Goal: Transaction & Acquisition: Purchase product/service

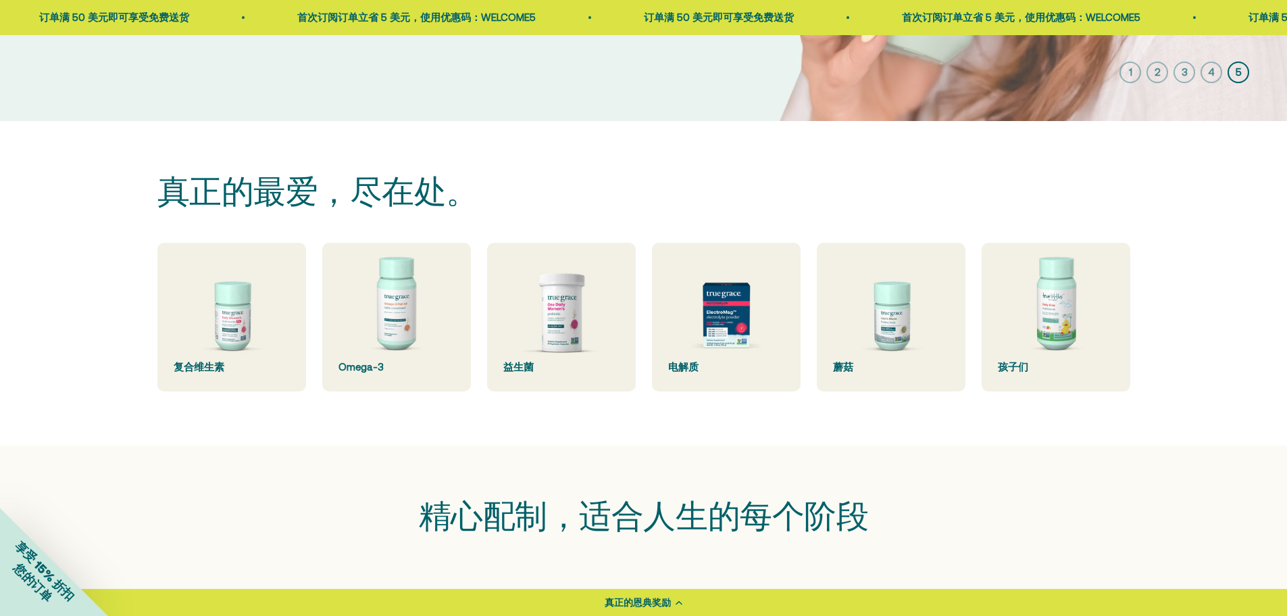
scroll to position [316, 0]
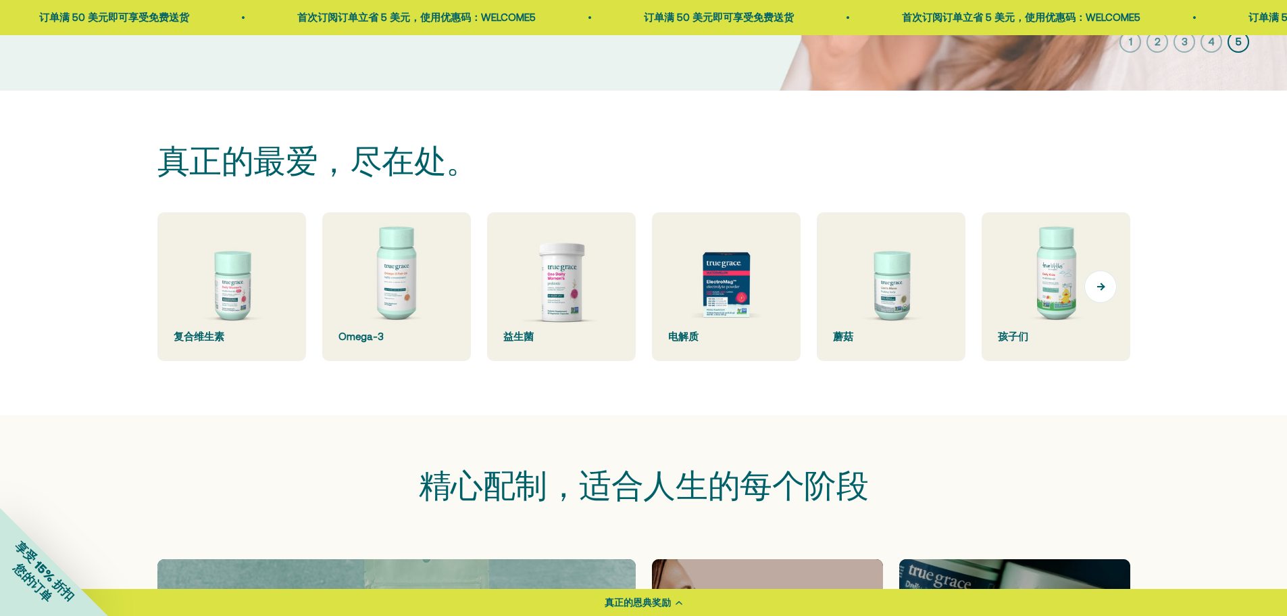
click at [1087, 303] on button "下一个" at bounding box center [1101, 286] width 32 height 32
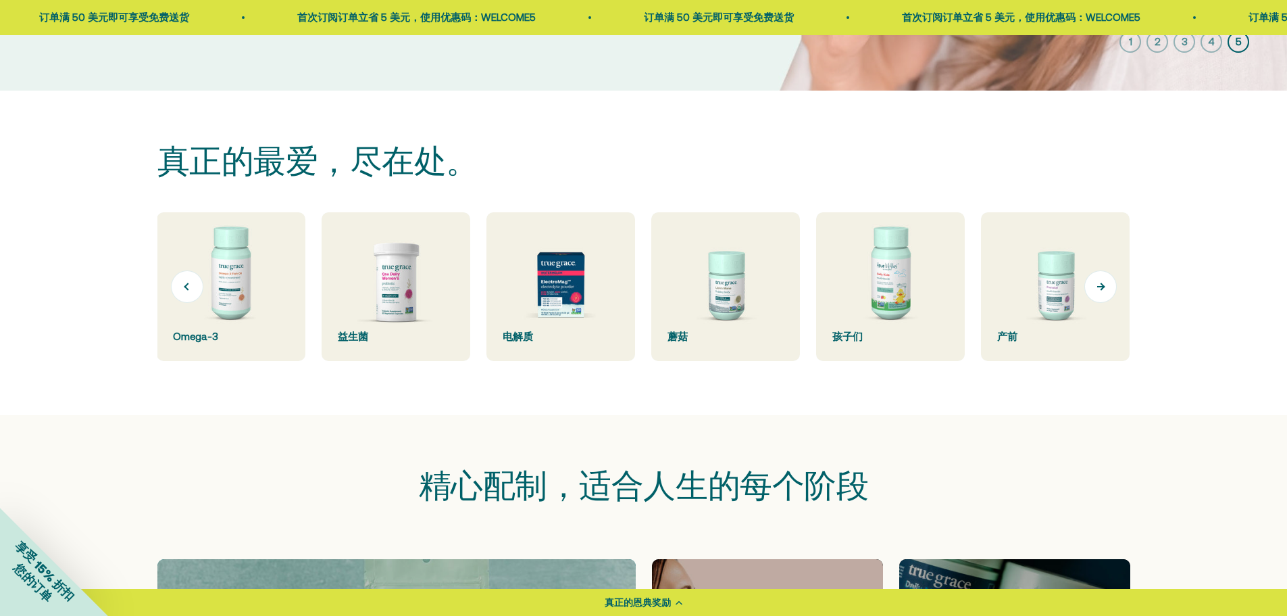
click at [1087, 303] on button "下一个" at bounding box center [1101, 286] width 32 height 32
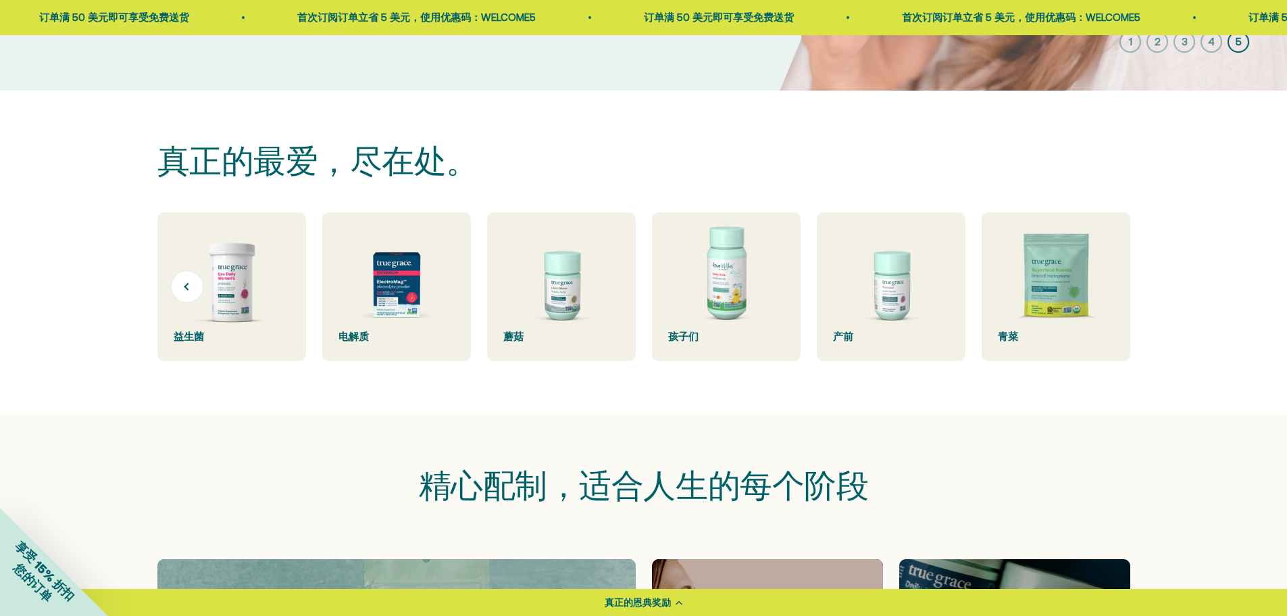
scroll to position [0, 330]
click at [1087, 326] on img at bounding box center [1056, 286] width 149 height 149
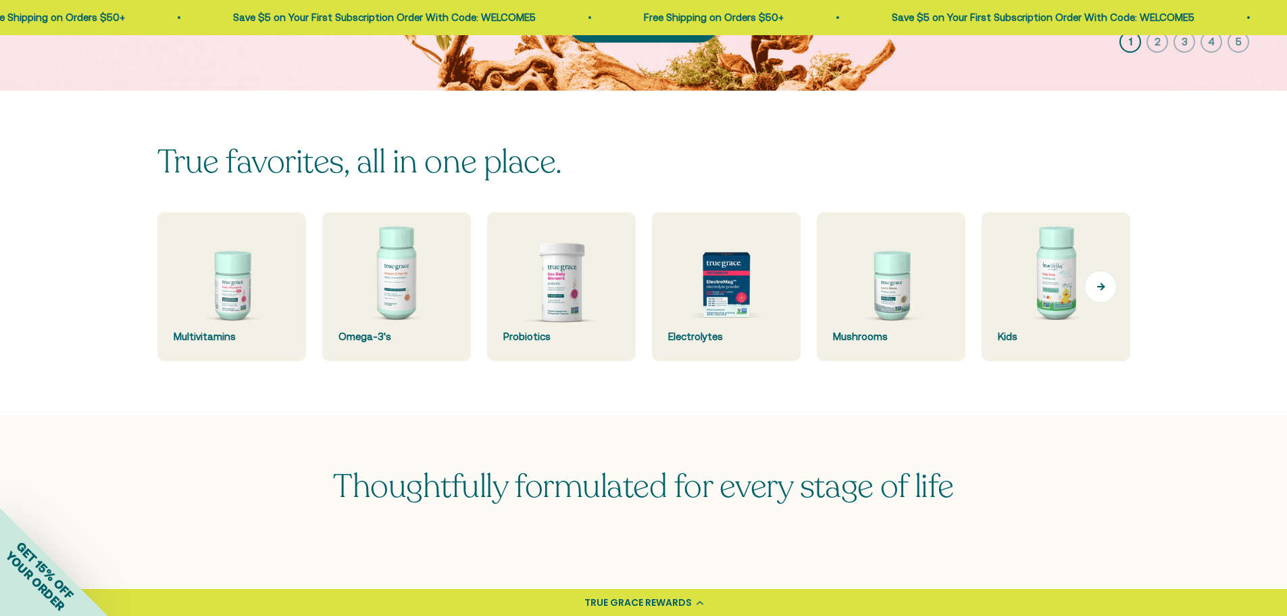
click at [1096, 303] on button "Next" at bounding box center [1101, 286] width 32 height 32
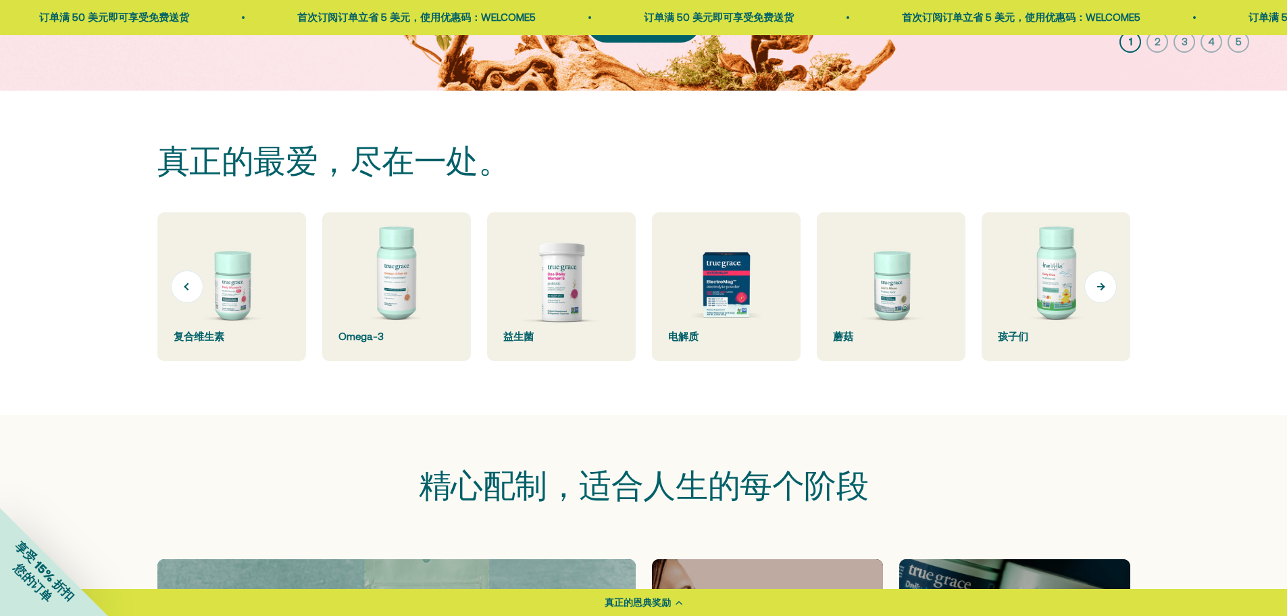
scroll to position [0, 166]
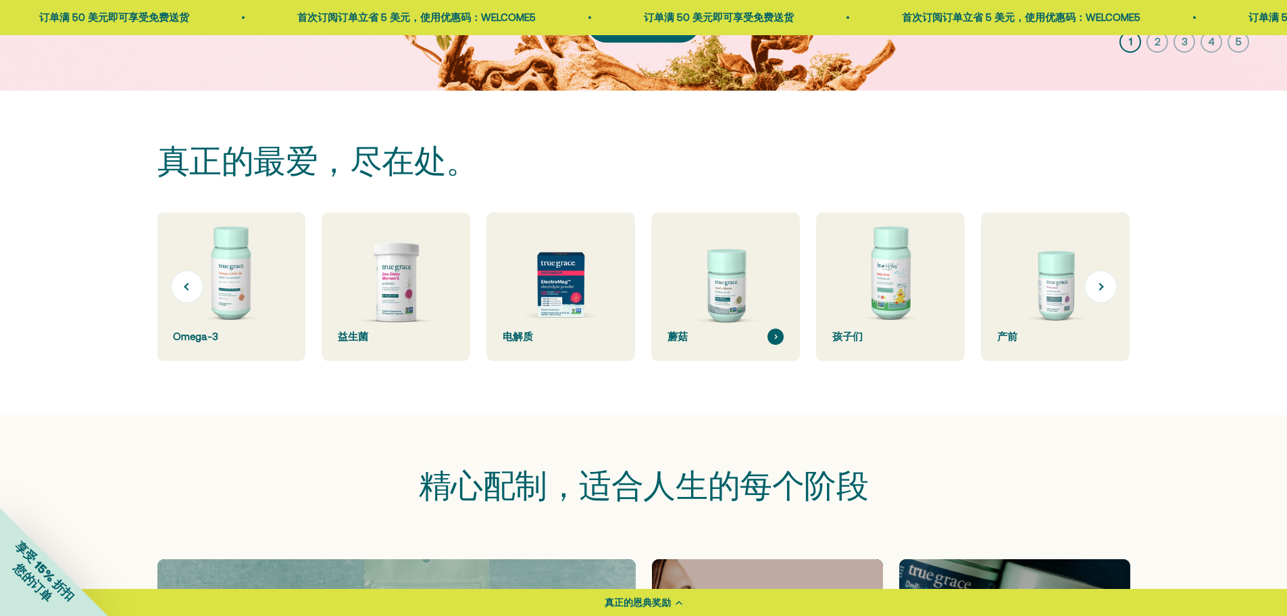
click at [685, 307] on img at bounding box center [725, 286] width 157 height 157
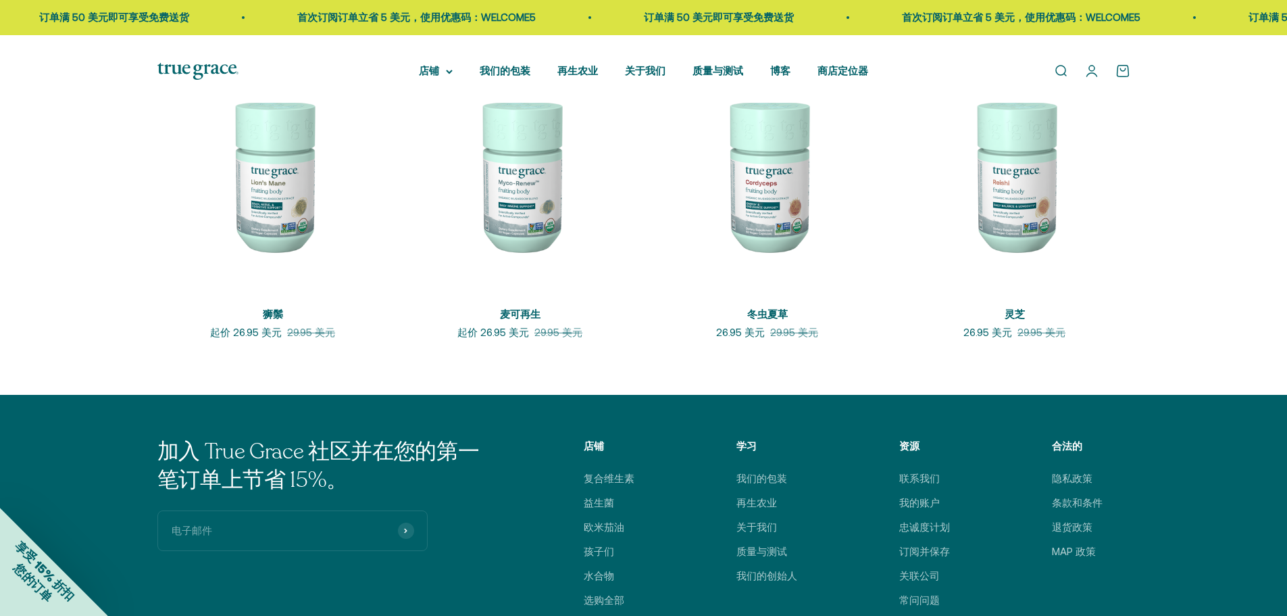
scroll to position [297, 0]
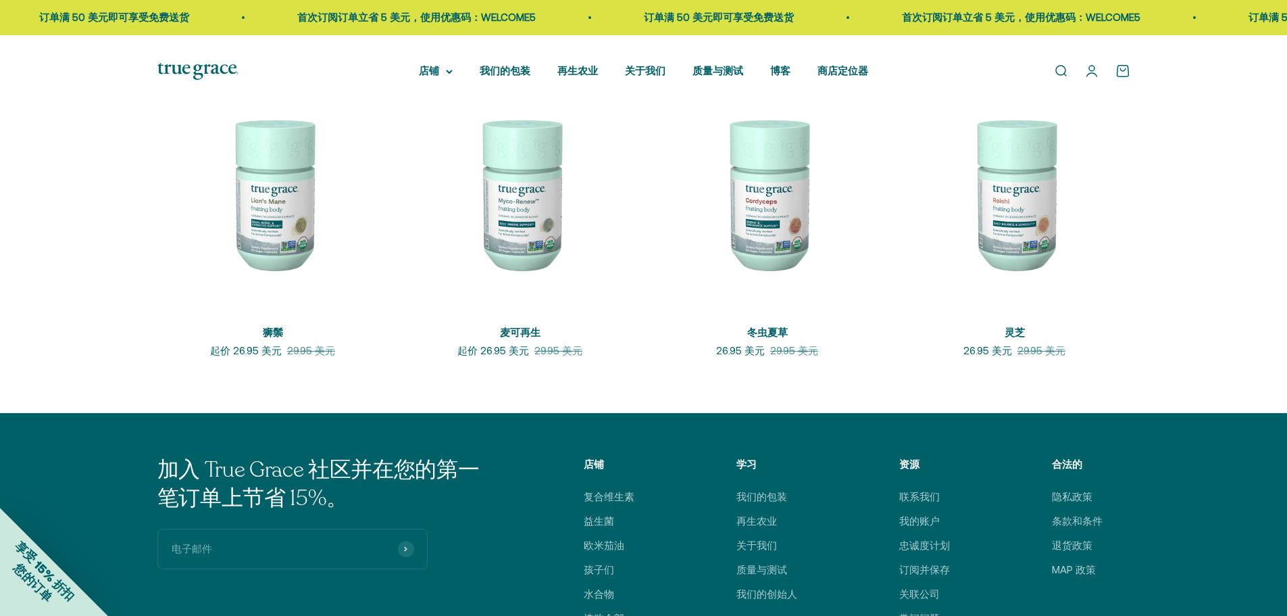
click at [280, 302] on img at bounding box center [272, 193] width 231 height 231
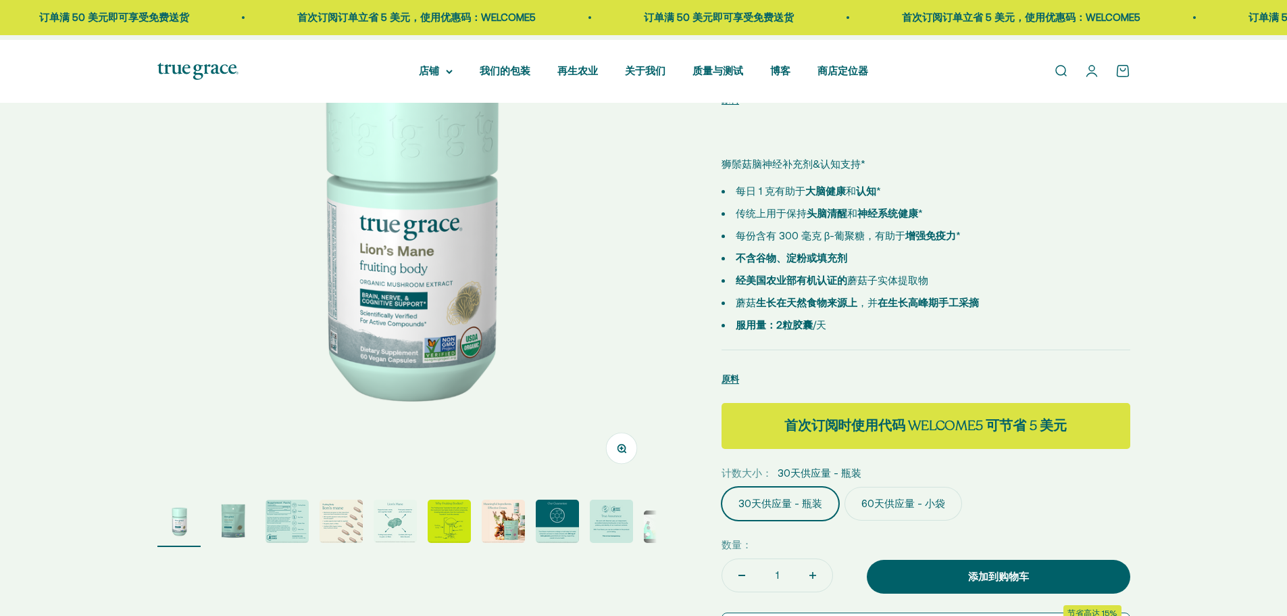
select select "3"
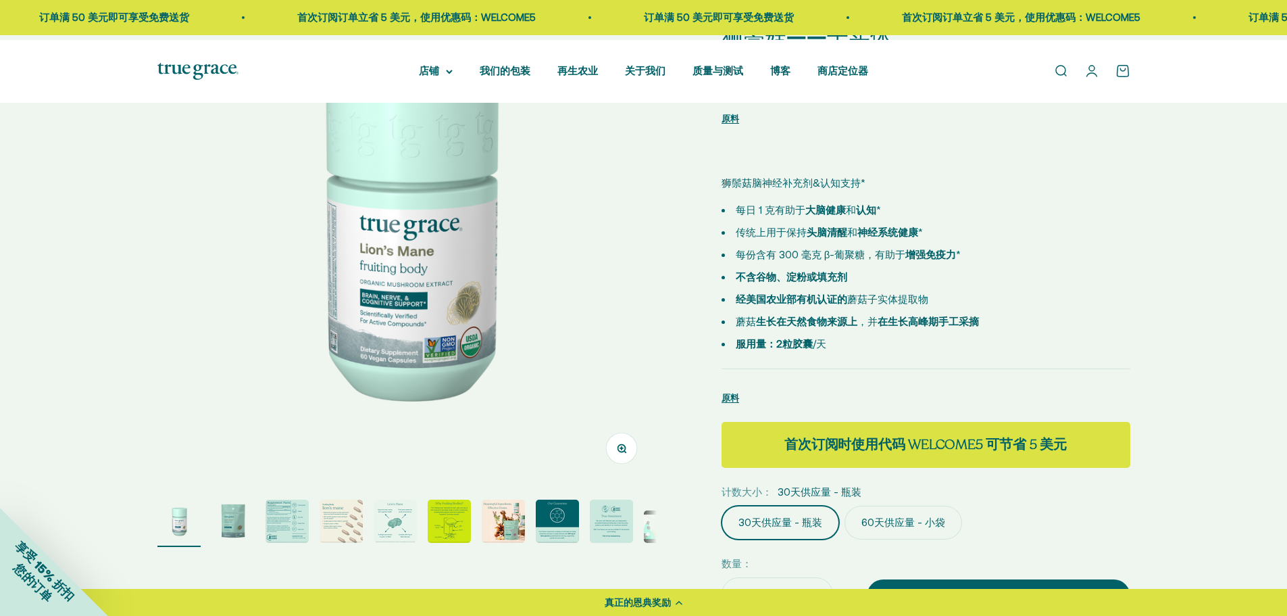
click at [1144, 487] on div "飞涨 Go to item 1 Go to item 2 Go to item 3 Go to item 4 Go to item 5 Go to item …" at bounding box center [643, 488] width 1287 height 1094
click at [1164, 476] on div "飞涨 Go to item 1 Go to item 2 Go to item 3 Go to item 4 Go to item 5 Go to item …" at bounding box center [643, 488] width 1287 height 1094
click at [302, 524] on img "转至第 3 项" at bounding box center [287, 520] width 43 height 43
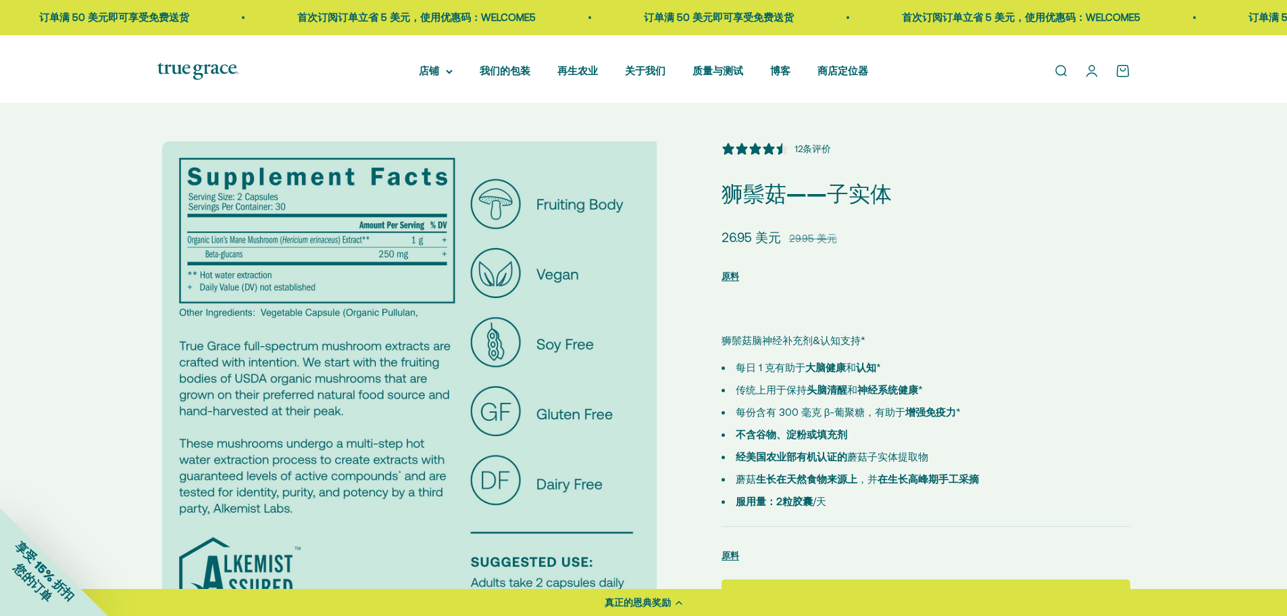
click at [597, 435] on img at bounding box center [411, 390] width 499 height 499
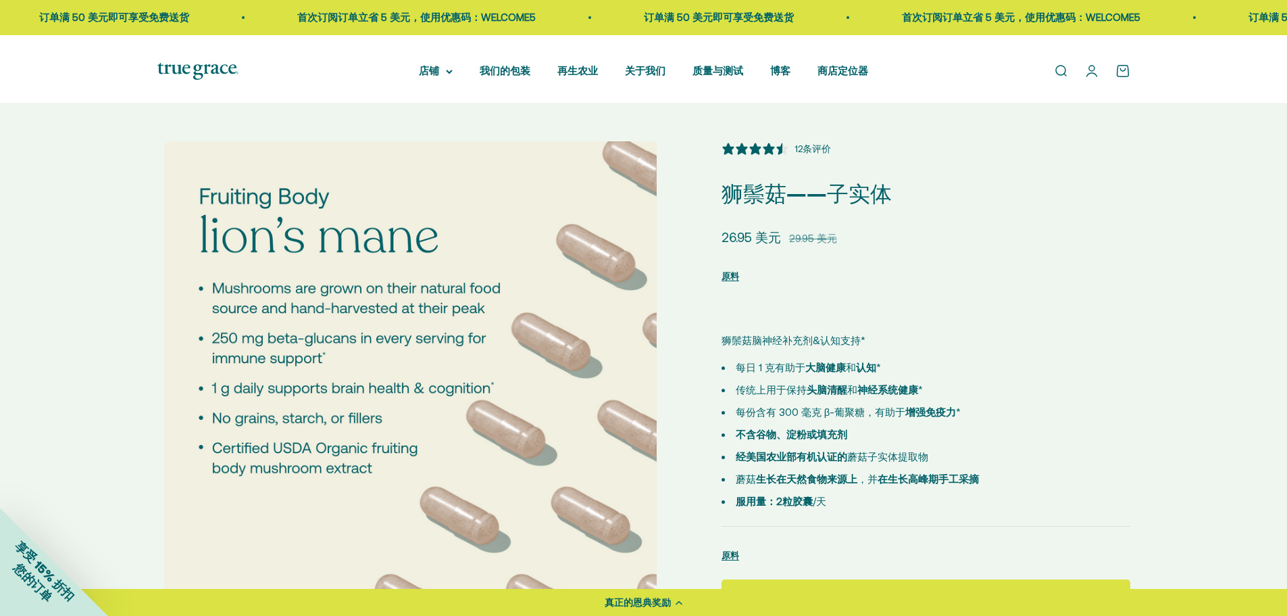
click at [597, 435] on img at bounding box center [413, 390] width 499 height 499
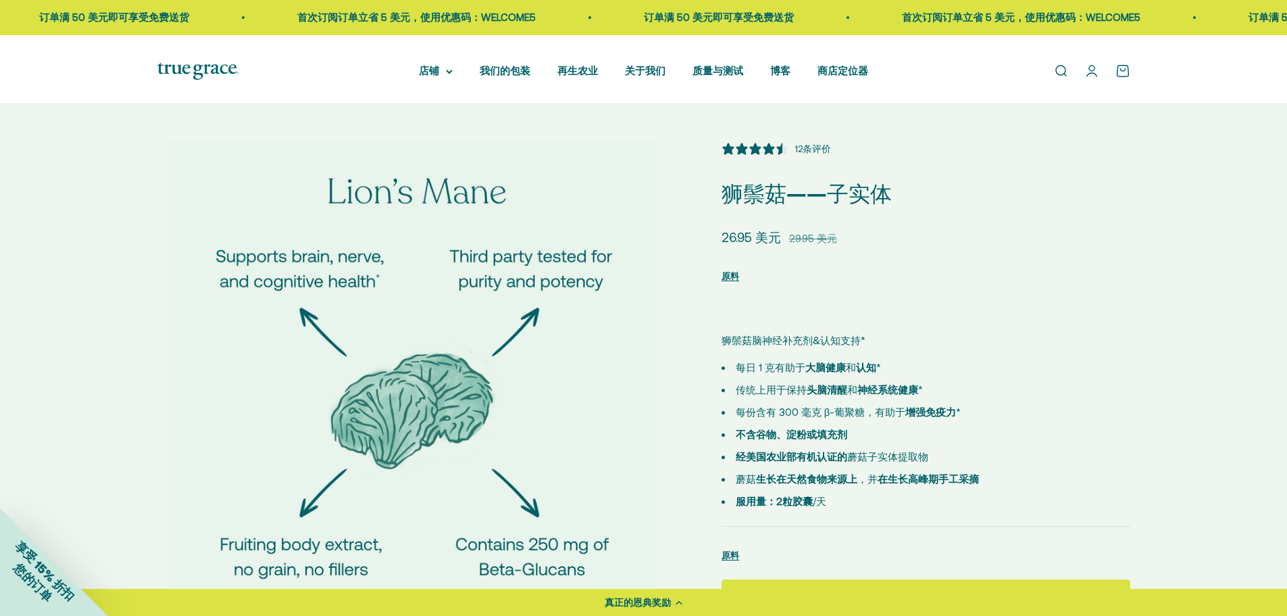
click at [597, 435] on img at bounding box center [416, 390] width 499 height 499
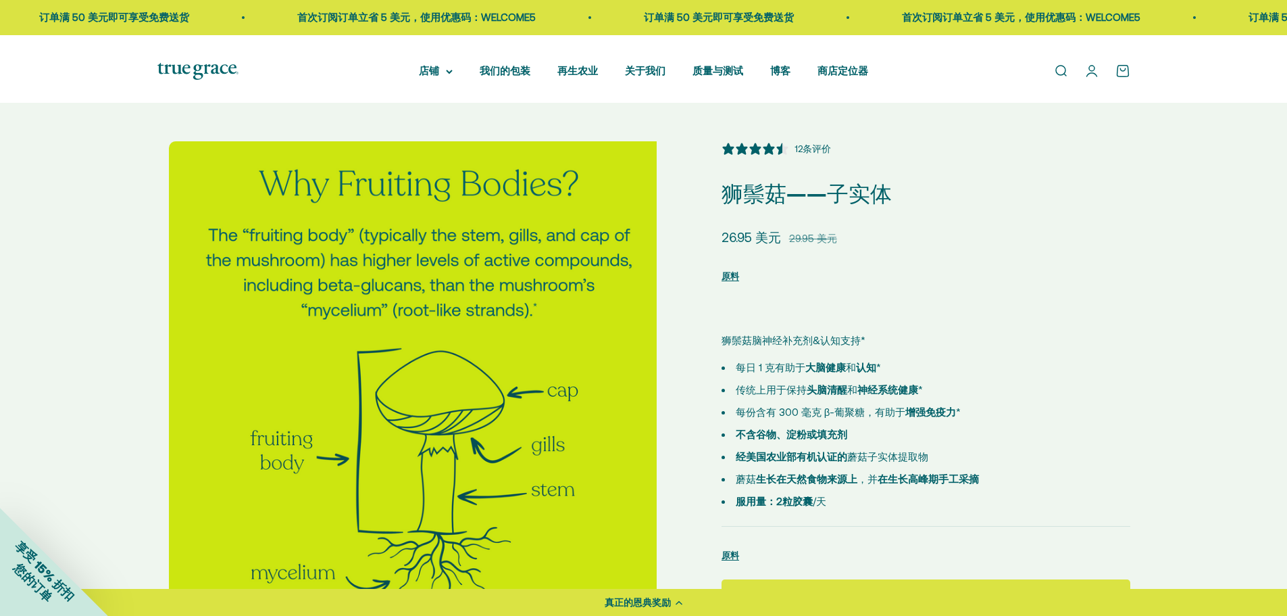
click at [597, 435] on img at bounding box center [418, 390] width 499 height 499
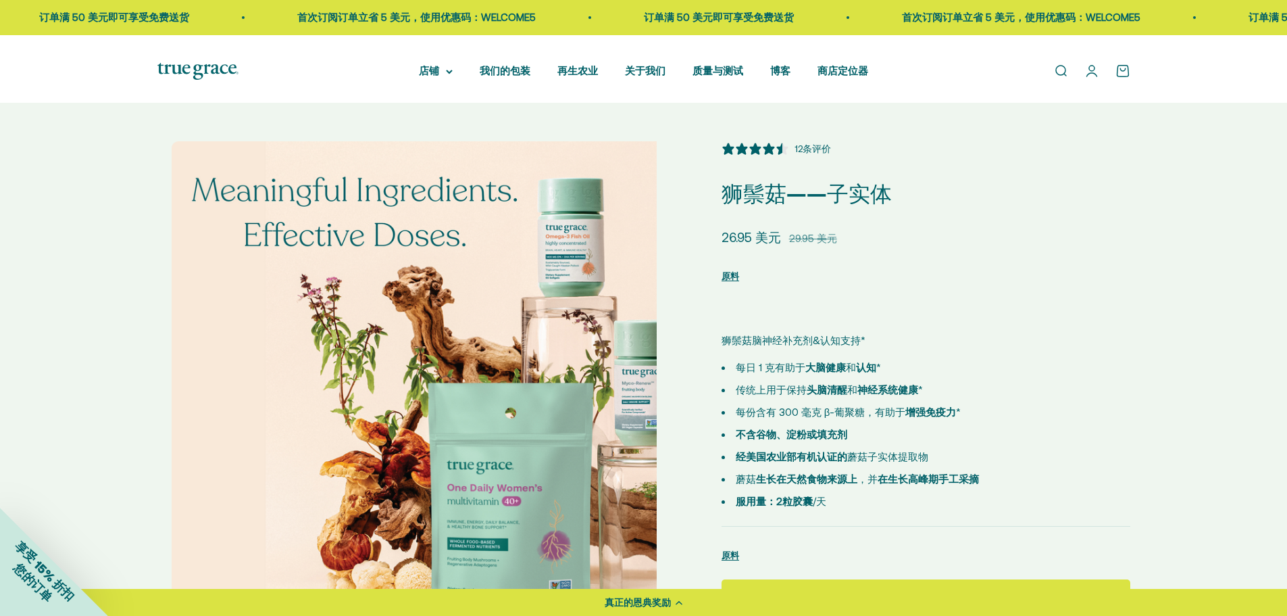
click at [597, 437] on img at bounding box center [421, 390] width 499 height 499
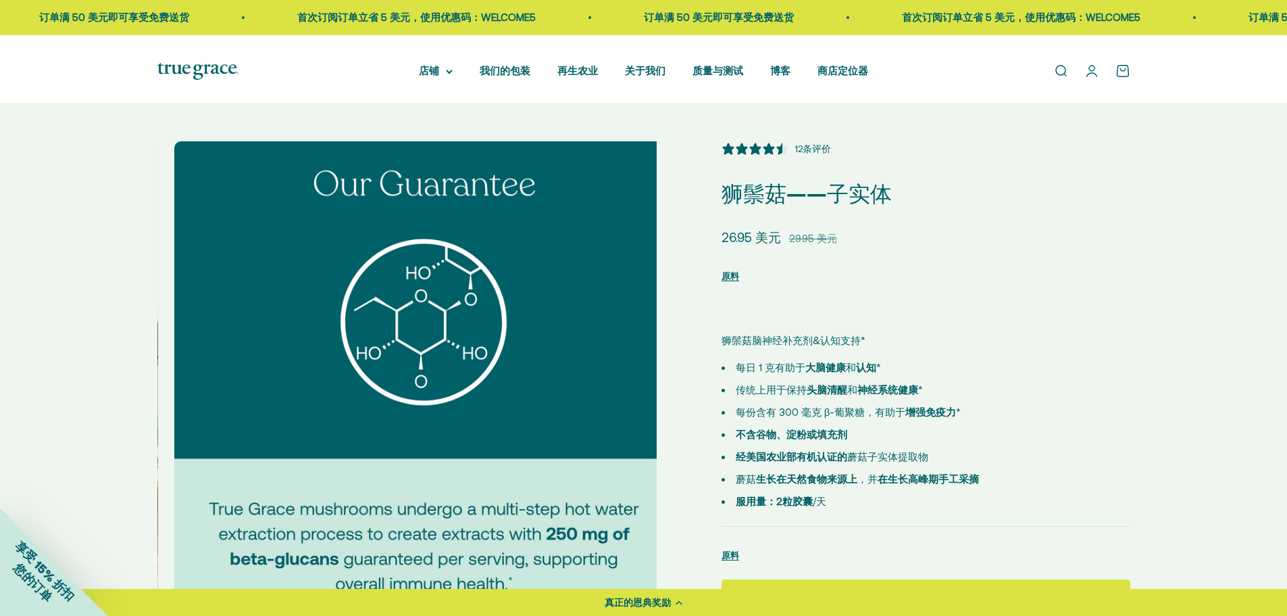
click at [597, 442] on img at bounding box center [423, 390] width 499 height 499
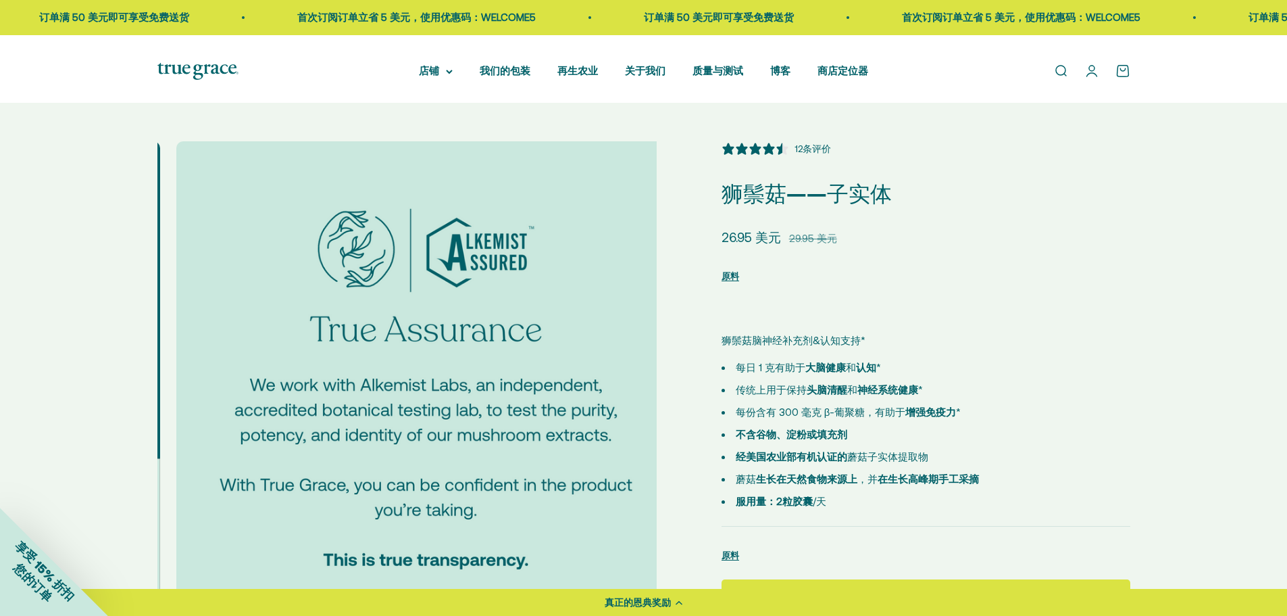
click at [597, 442] on img at bounding box center [425, 390] width 499 height 499
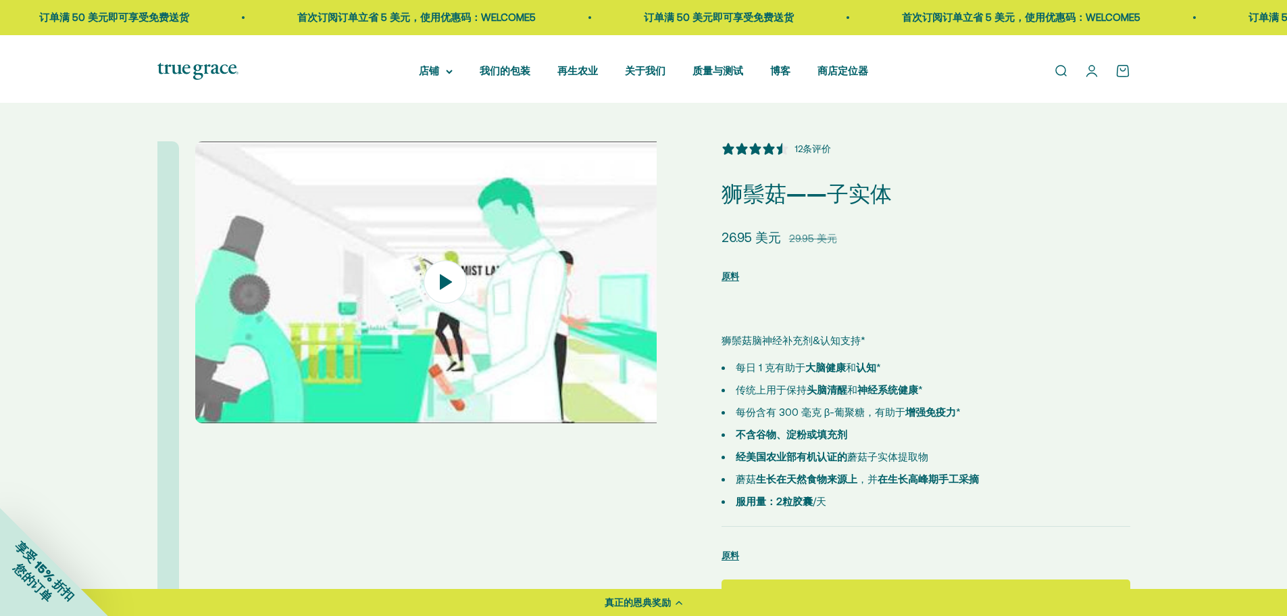
scroll to position [0, 4620]
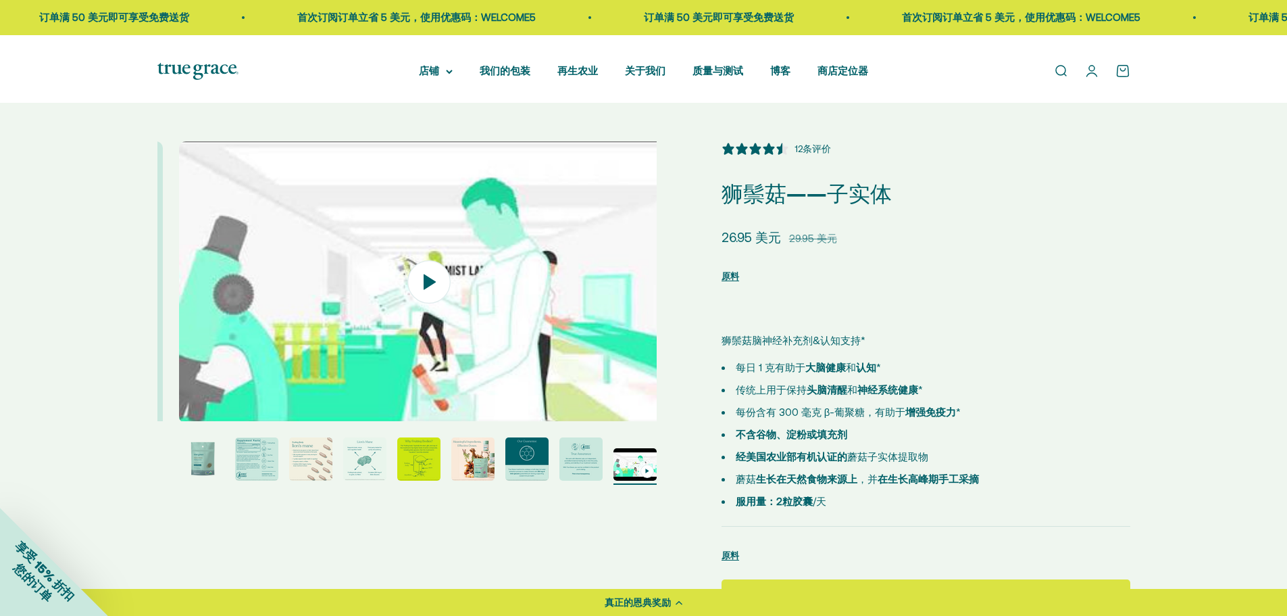
click at [262, 473] on img "转至第 3 项" at bounding box center [256, 458] width 43 height 43
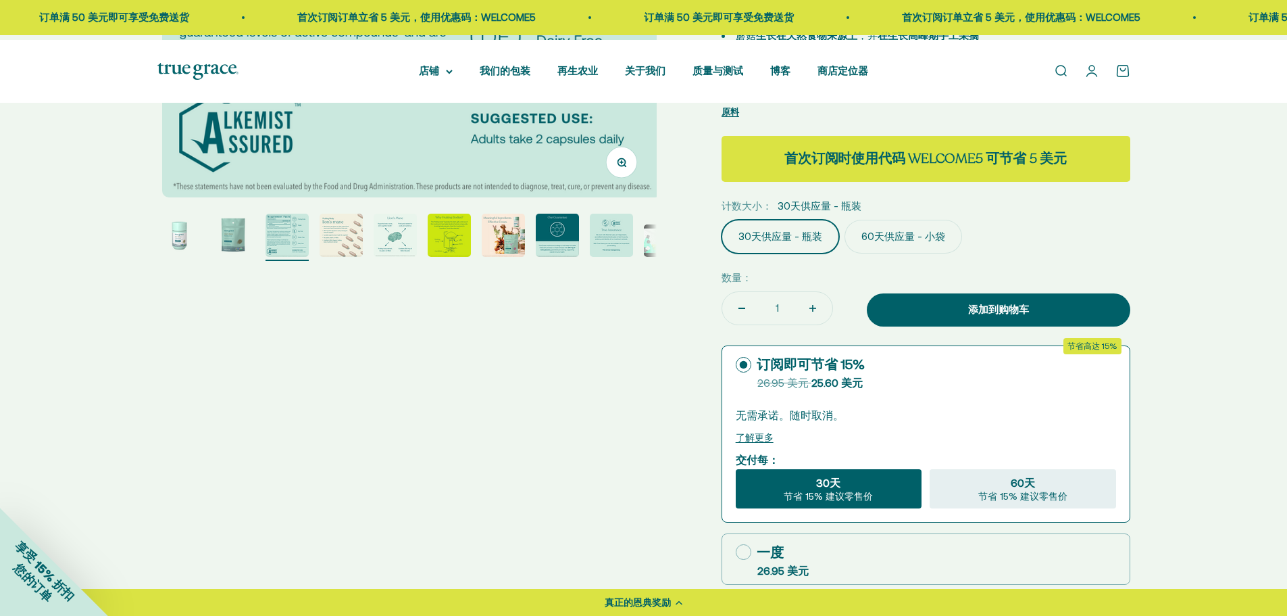
scroll to position [473, 0]
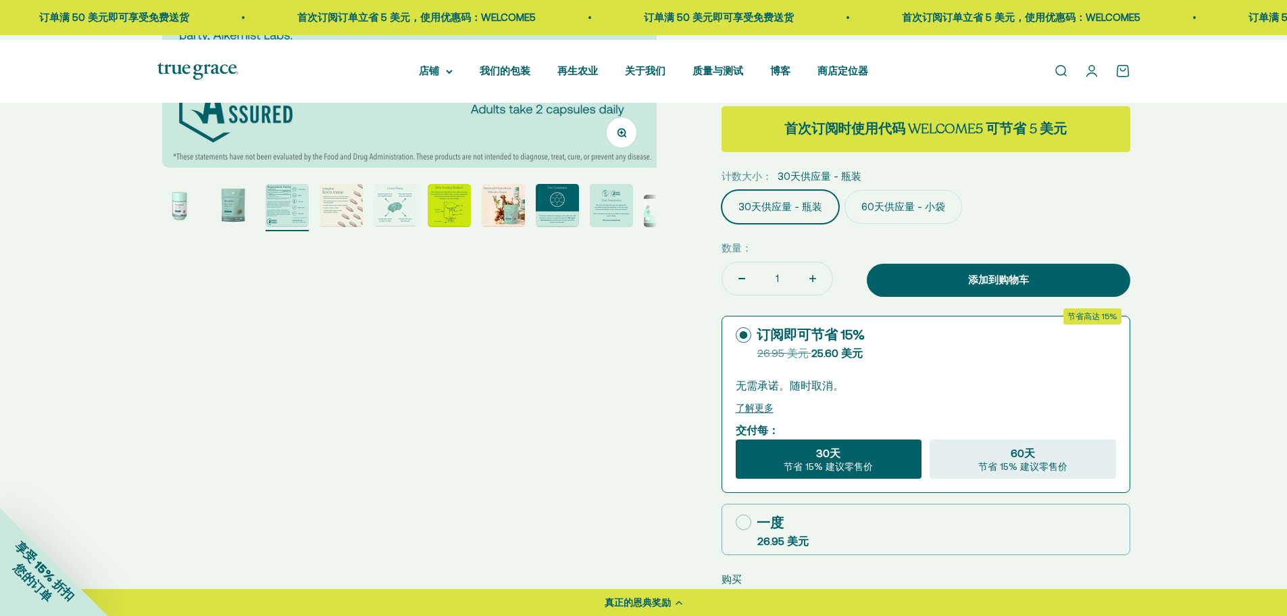
click at [418, 91] on div "复合维生素 女性复合维生素 女士40岁以上复合维生素 50岁以上女性复合维生素" at bounding box center [462, 222] width 109 height 262
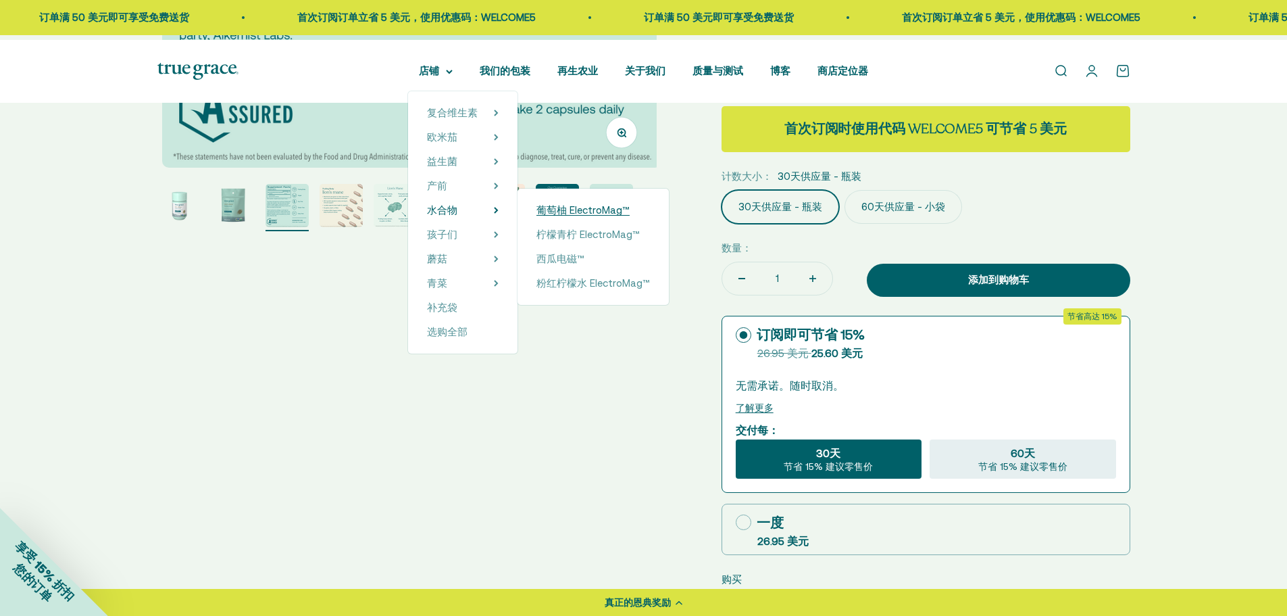
click at [567, 216] on font "葡萄柚 ElectroMag™" at bounding box center [583, 209] width 93 height 11
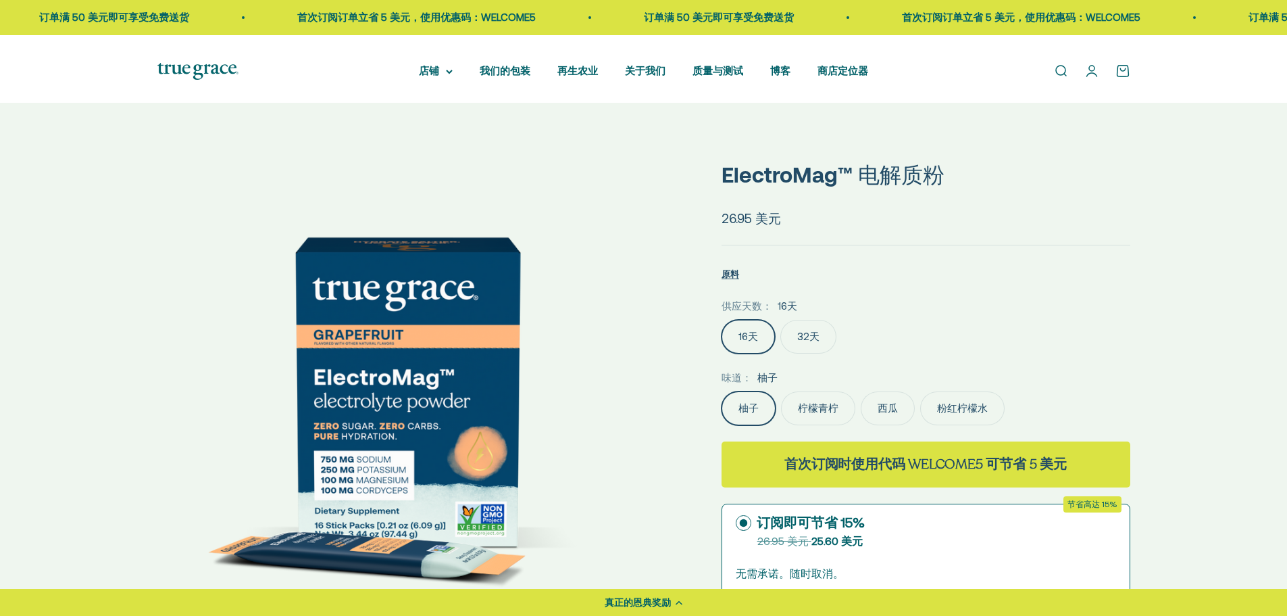
select select "3"
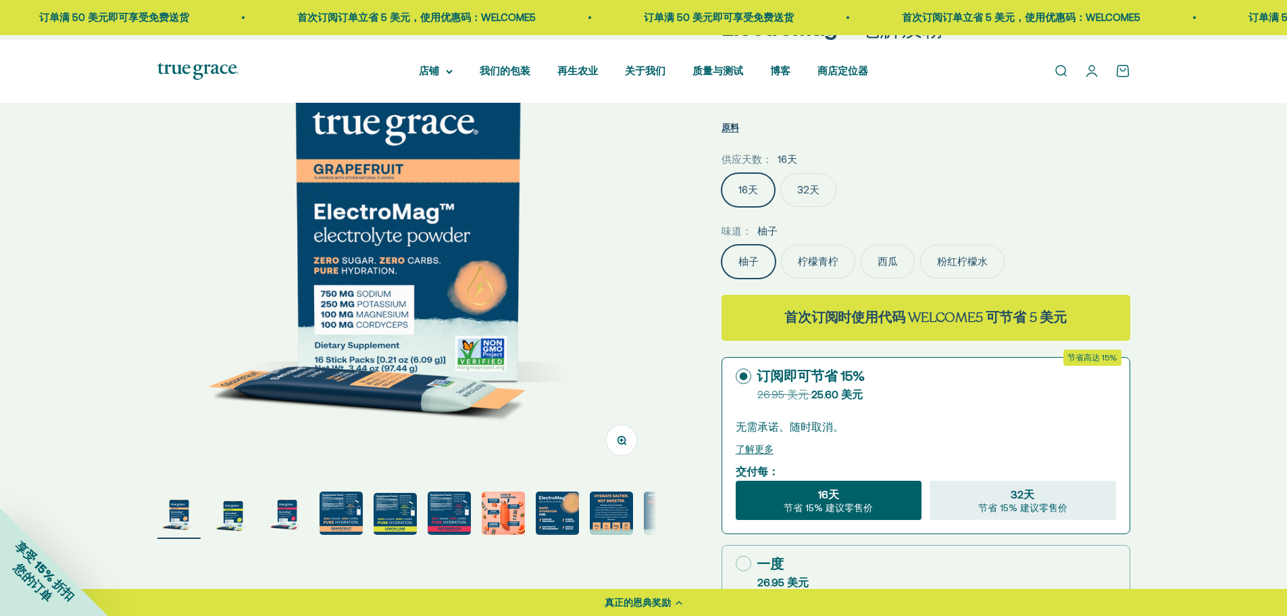
scroll to position [473, 0]
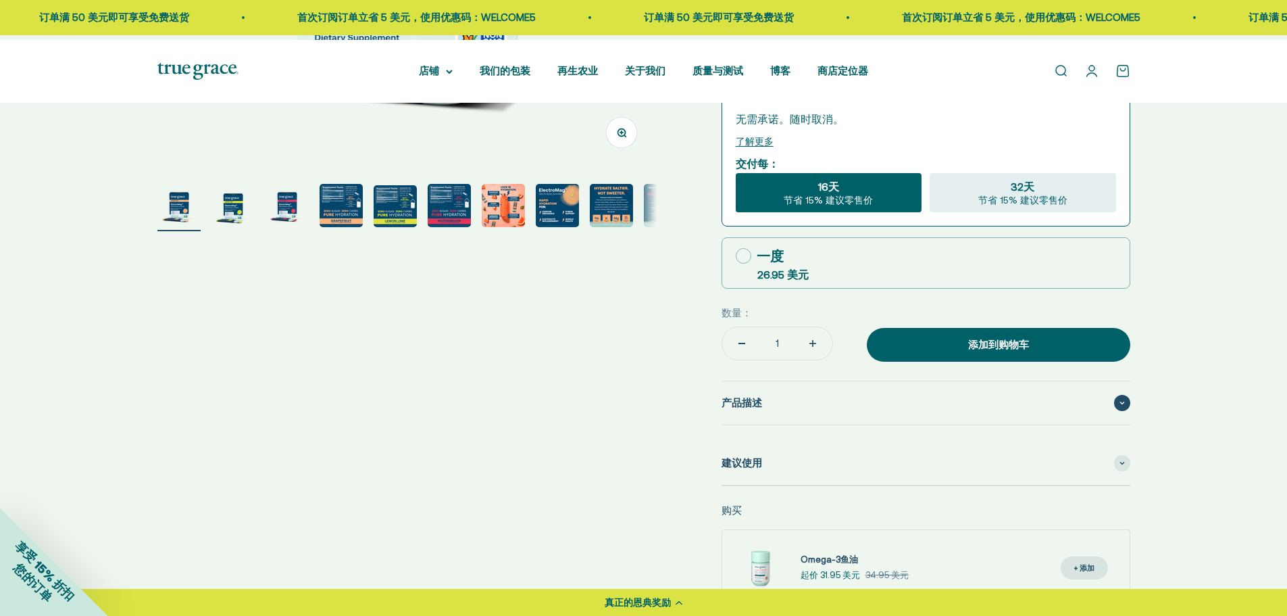
click at [860, 424] on div "产品描述" at bounding box center [926, 402] width 409 height 43
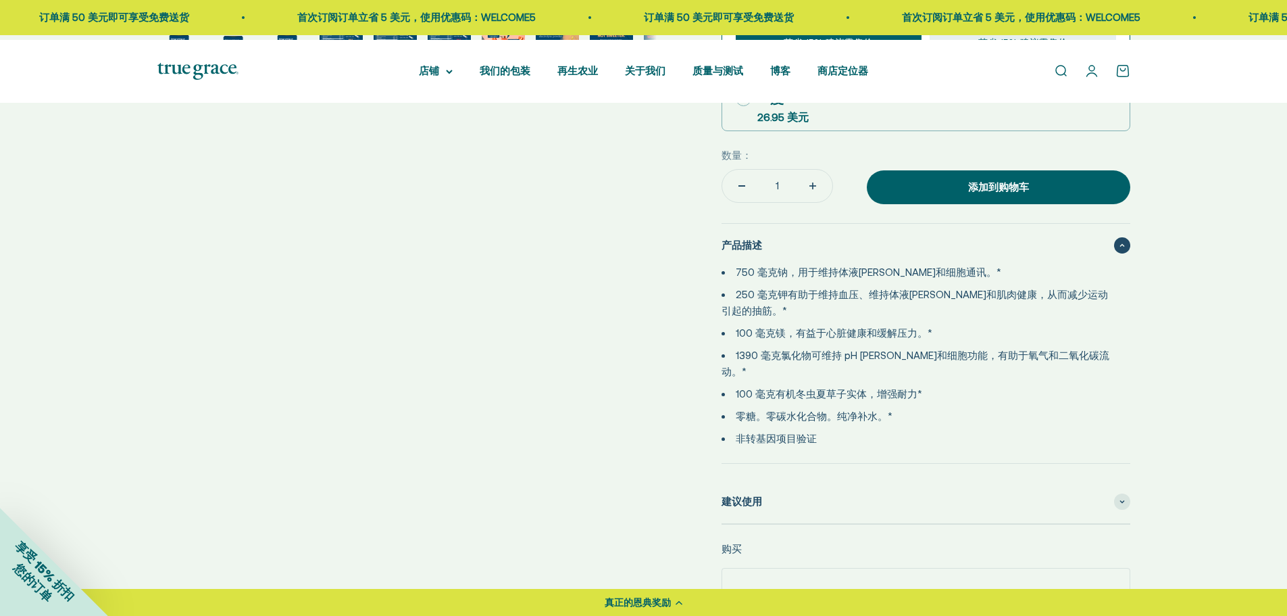
scroll to position [789, 0]
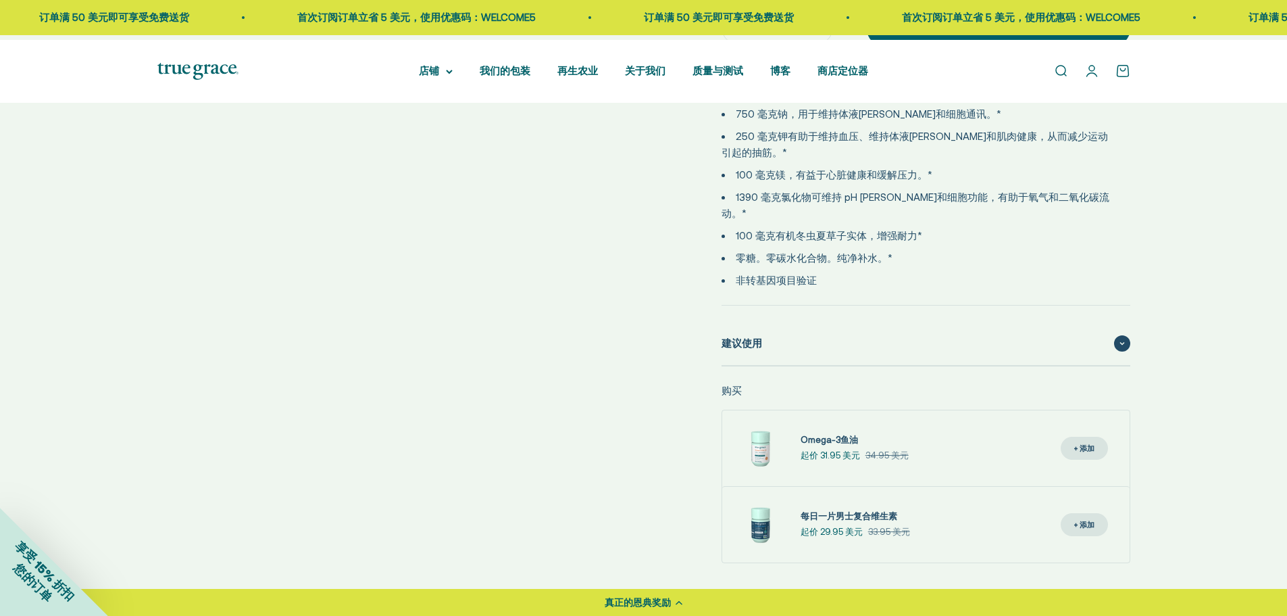
click at [871, 365] on div "建议使用" at bounding box center [926, 343] width 409 height 43
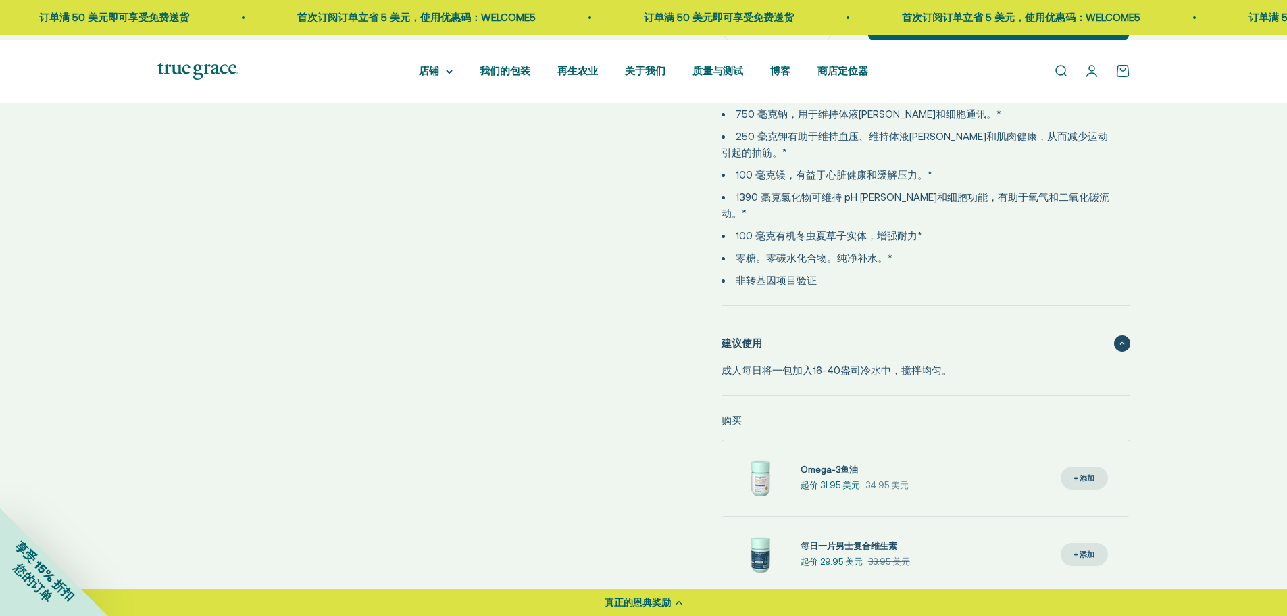
click at [871, 365] on div "建议使用" at bounding box center [926, 343] width 409 height 43
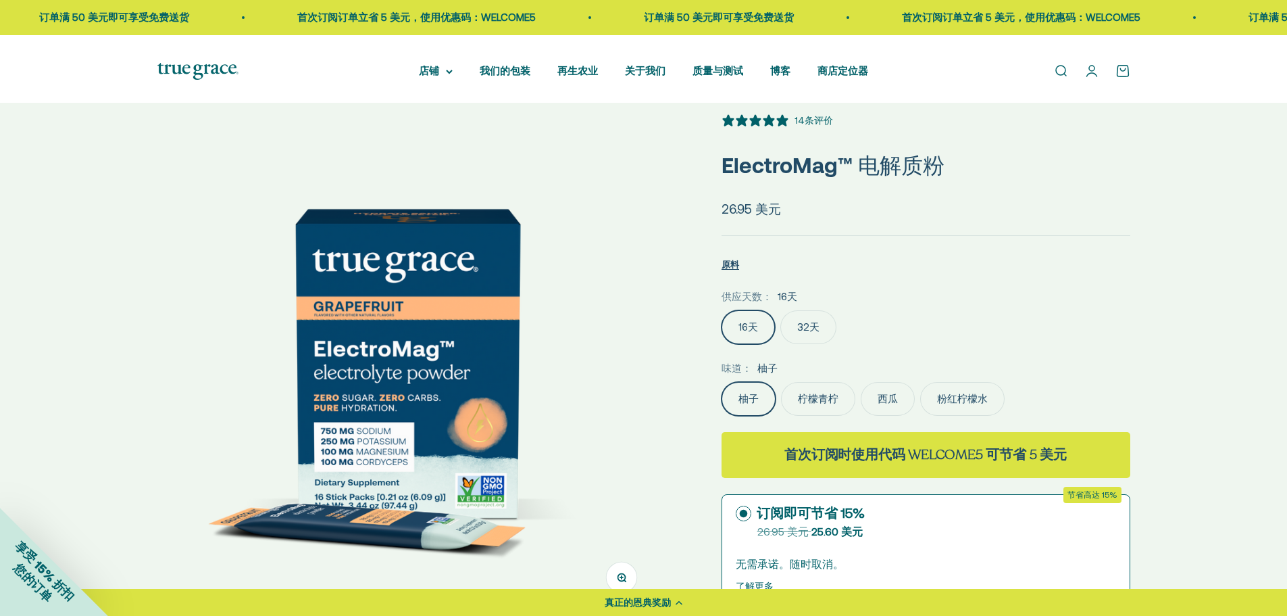
scroll to position [0, 0]
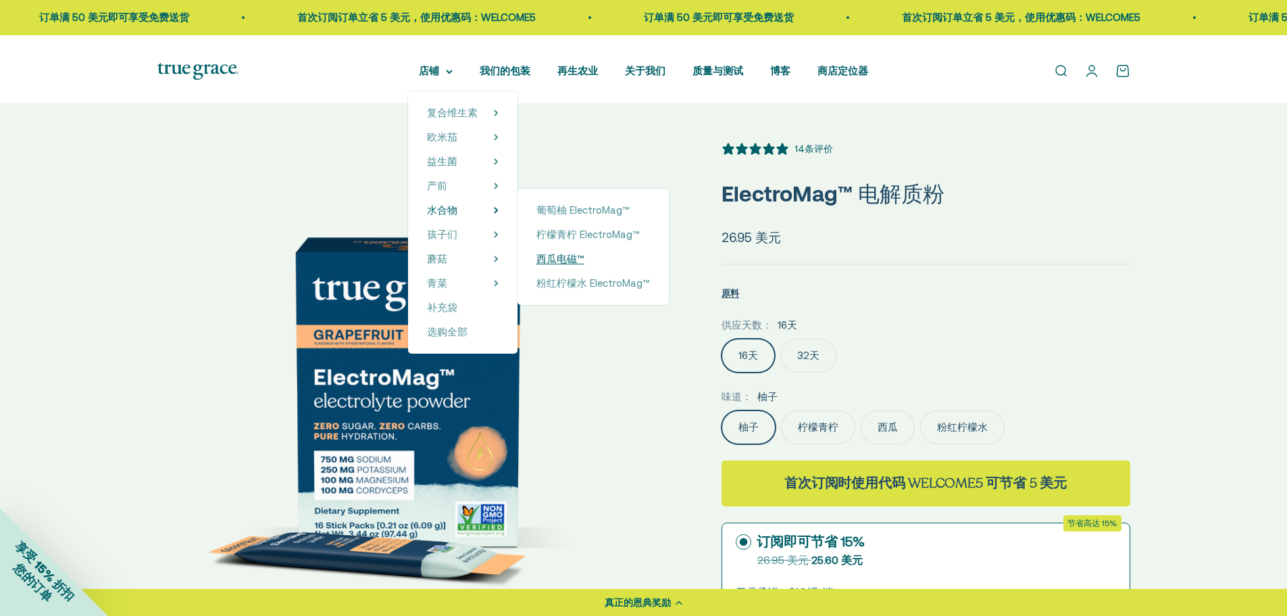
click at [554, 264] on font "西瓜电磁™" at bounding box center [561, 258] width 48 height 11
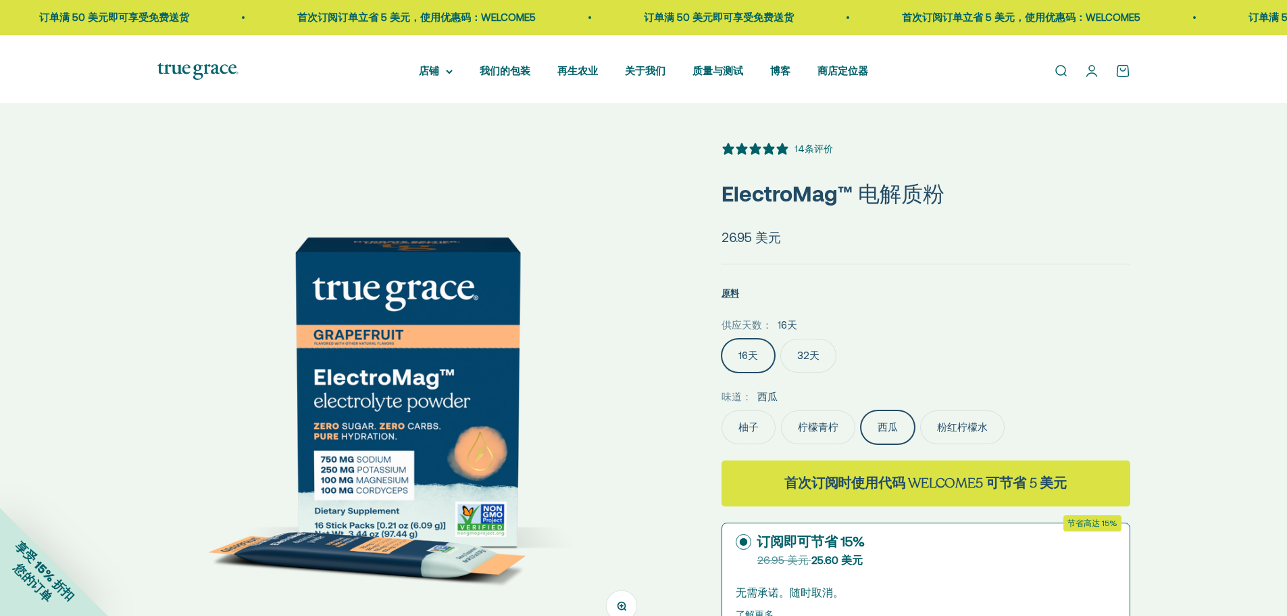
select select "3"
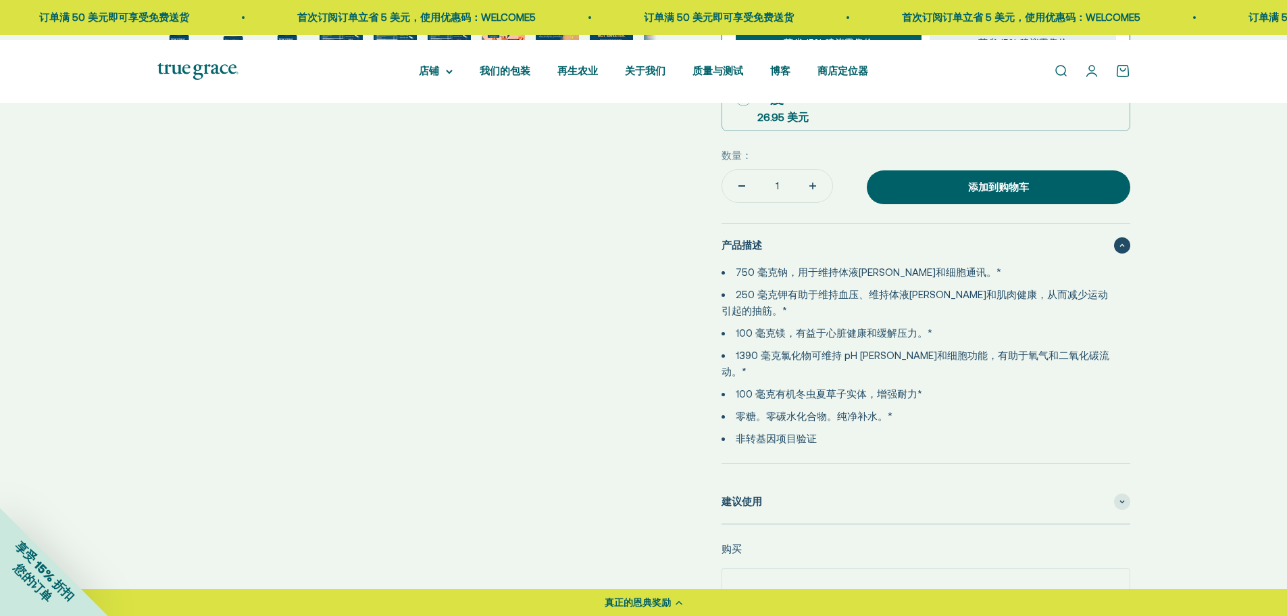
scroll to position [789, 0]
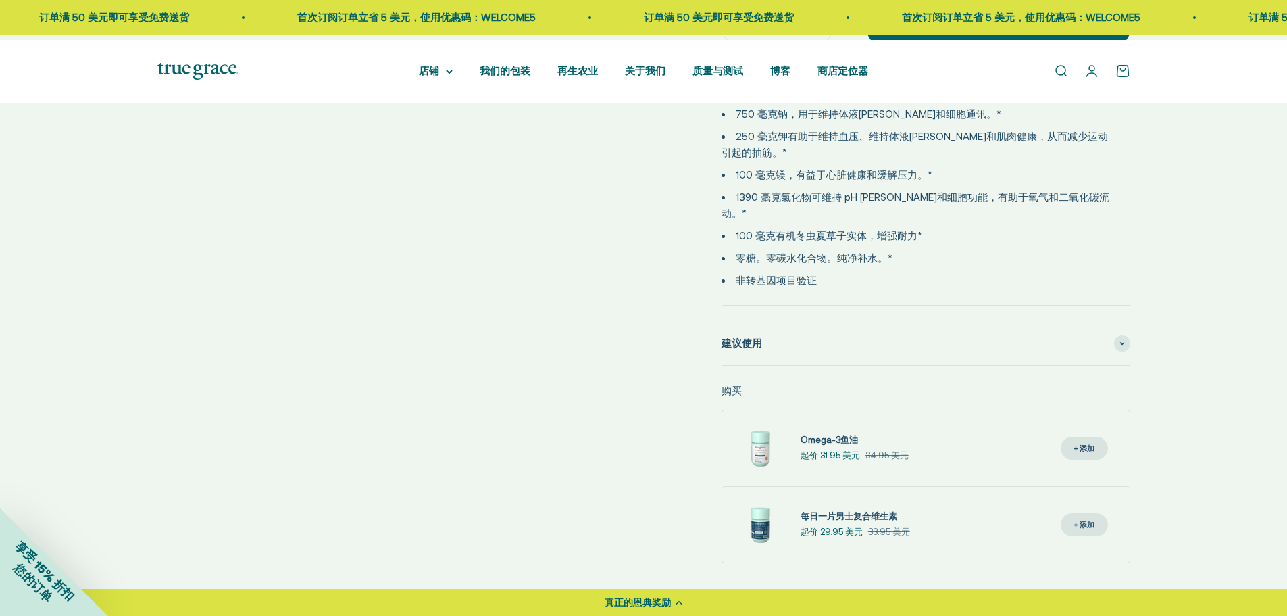
click at [681, 594] on div "真正的恩典奖励" at bounding box center [643, 602] width 1287 height 27
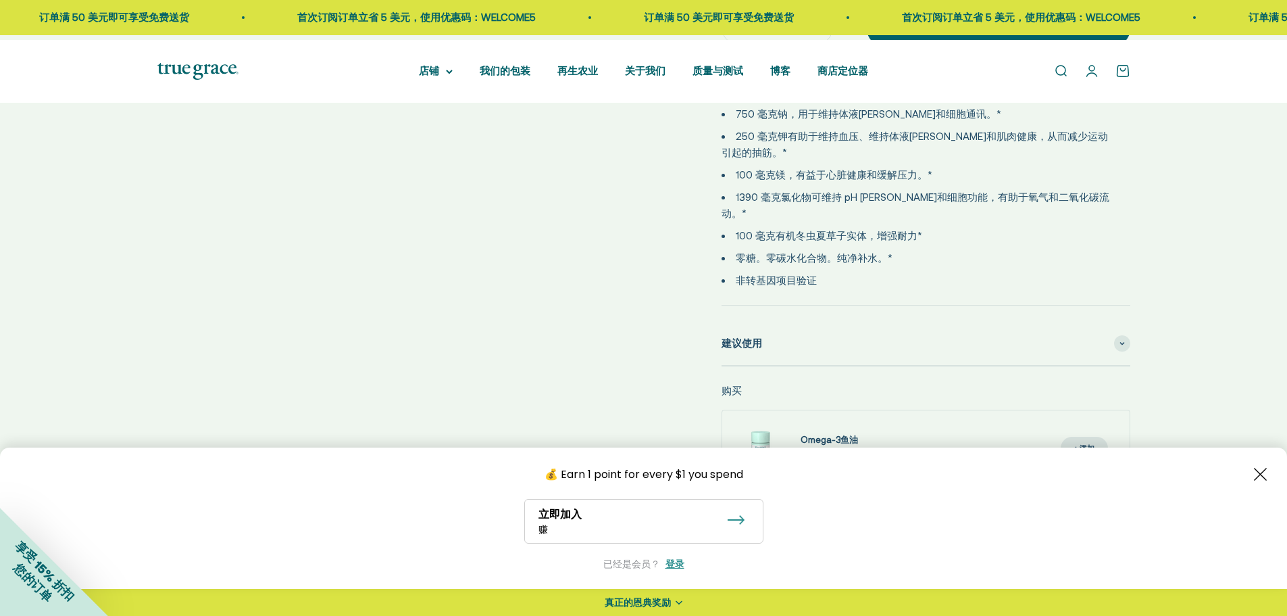
click at [679, 603] on icon at bounding box center [679, 602] width 7 height 4
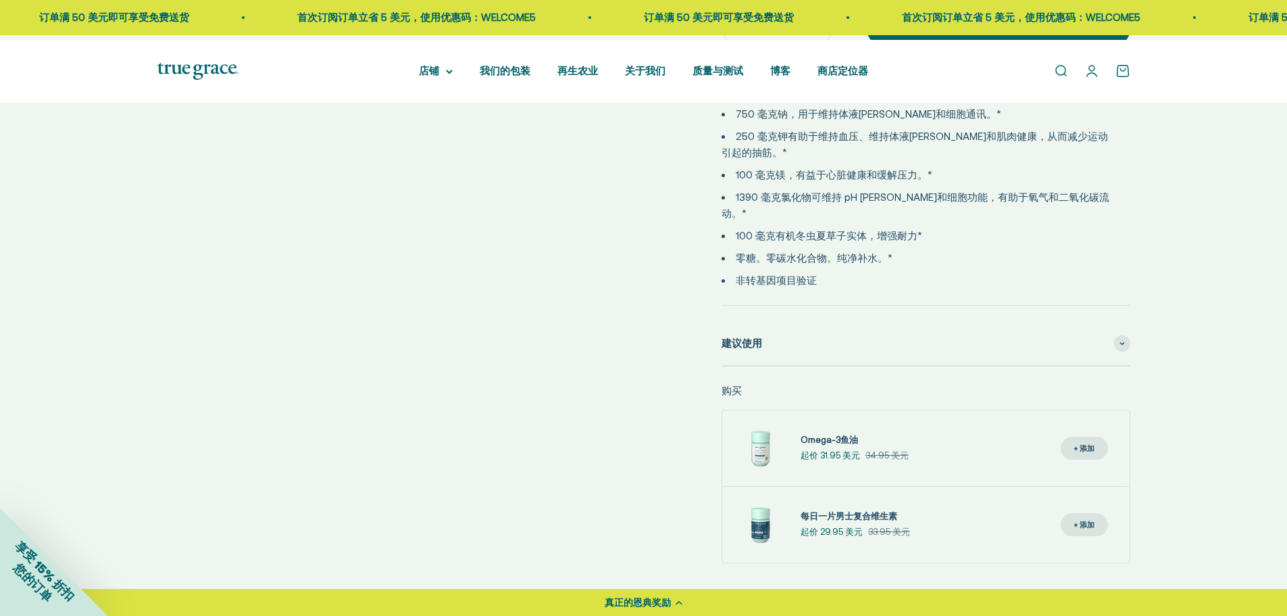
click at [679, 603] on icon at bounding box center [679, 602] width 7 height 5
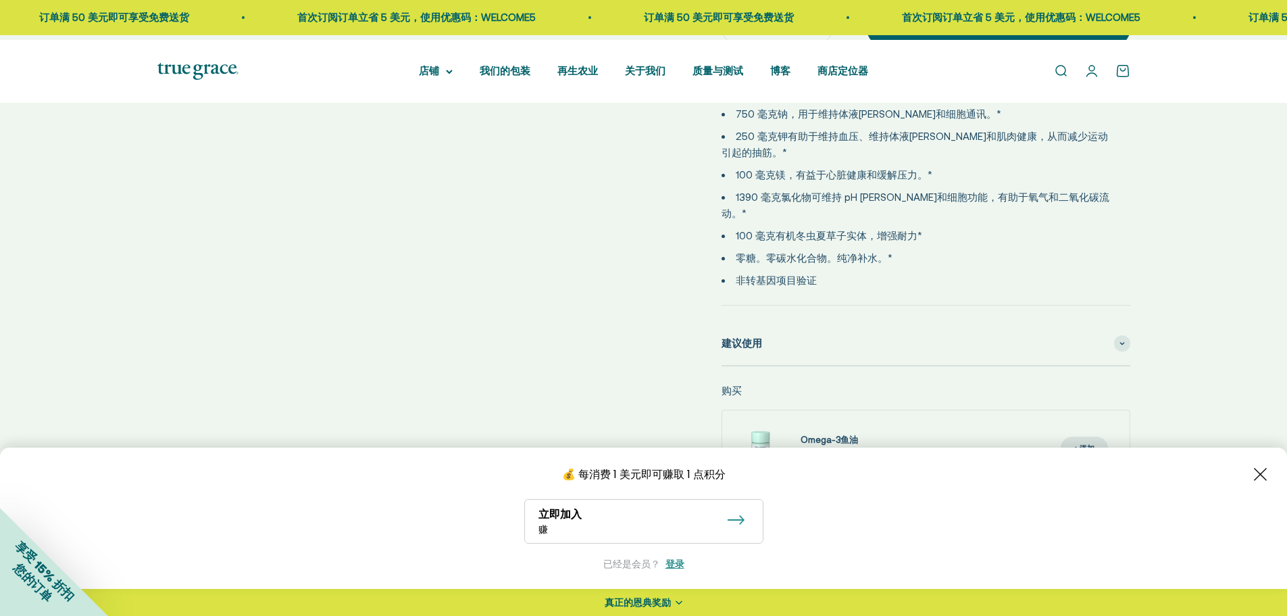
click at [679, 603] on icon at bounding box center [679, 602] width 7 height 4
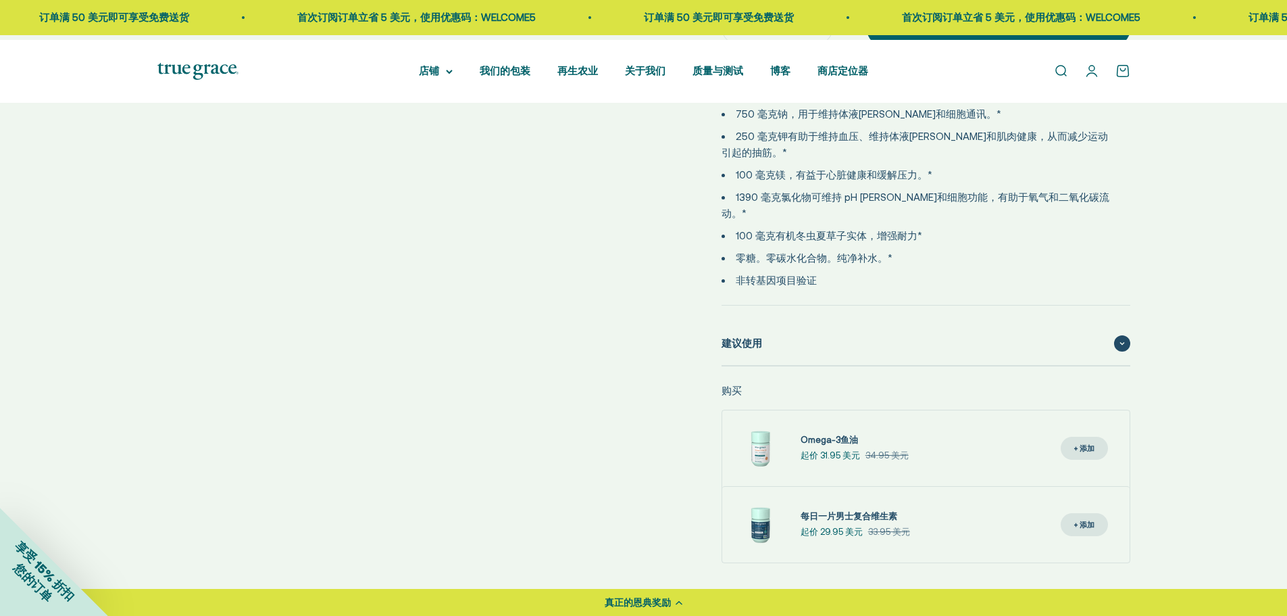
click at [875, 365] on div "建议使用" at bounding box center [926, 343] width 409 height 43
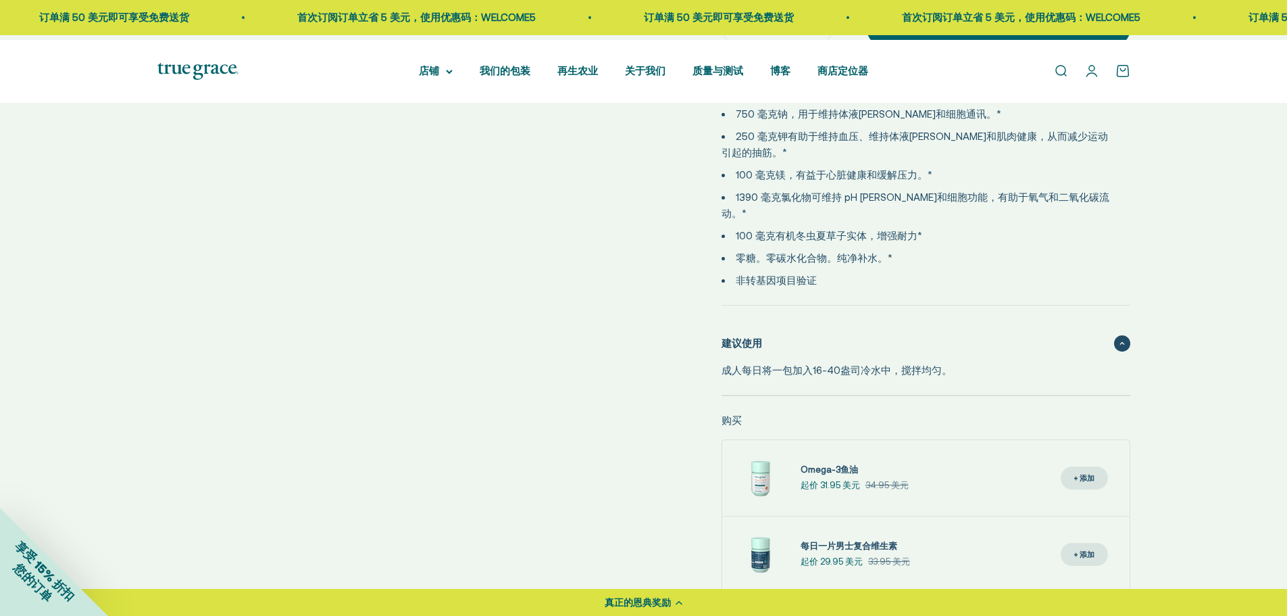
click at [875, 365] on div "建议使用" at bounding box center [926, 343] width 409 height 43
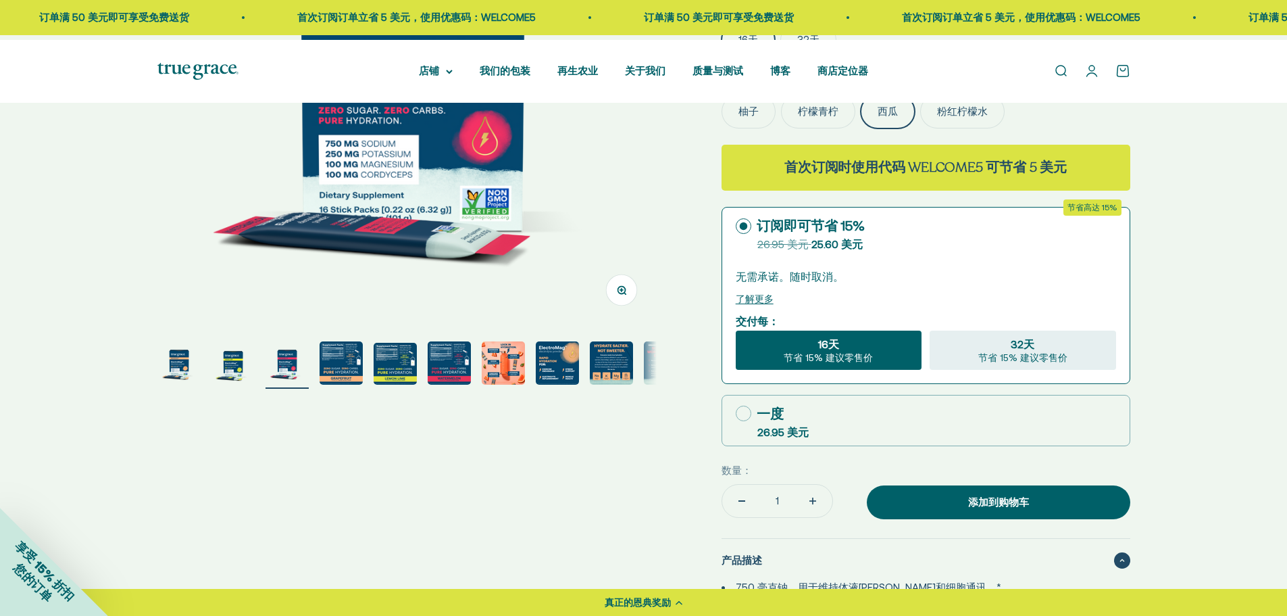
scroll to position [0, 0]
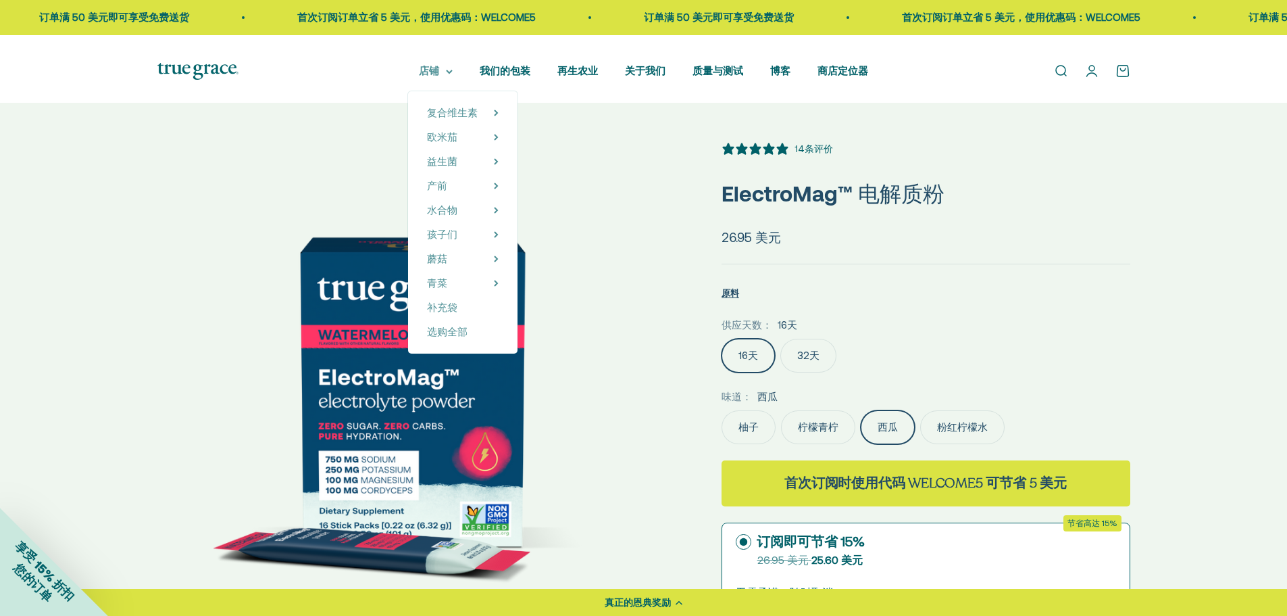
click at [419, 76] on font "店铺" at bounding box center [429, 70] width 20 height 11
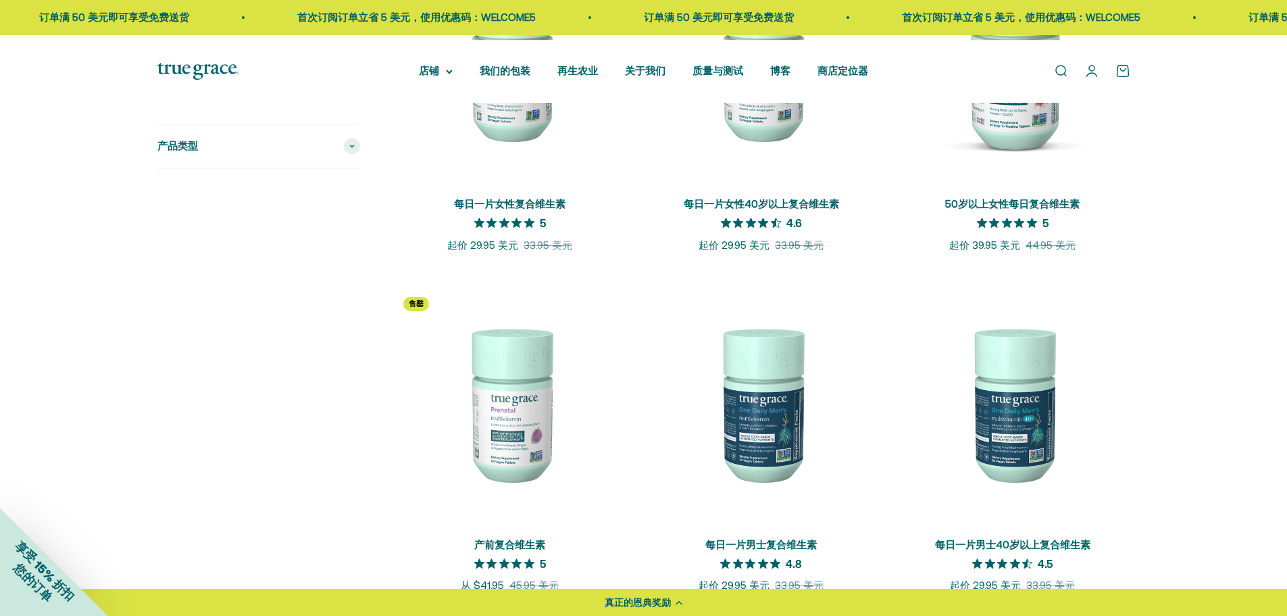
scroll to position [437, 0]
